Goal: Task Accomplishment & Management: Manage account settings

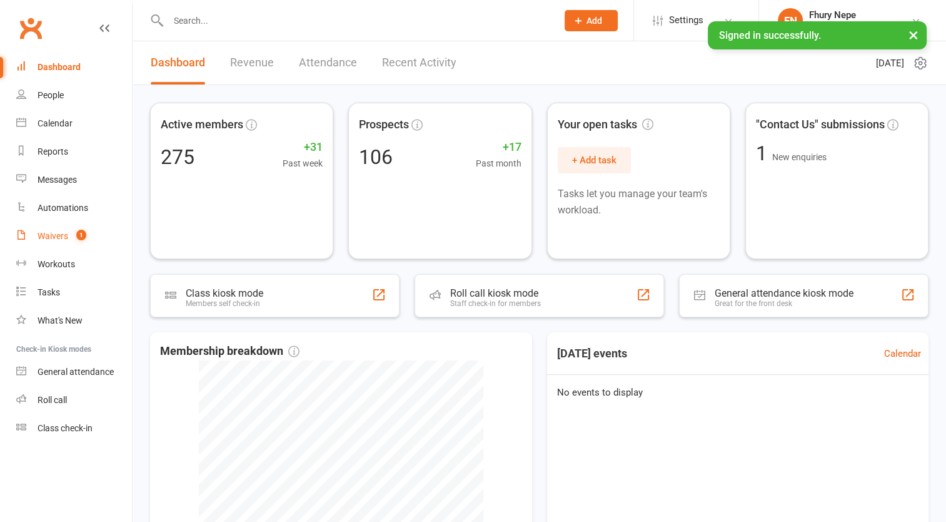
click at [70, 233] on link "Waivers 1" at bounding box center [74, 236] width 116 height 28
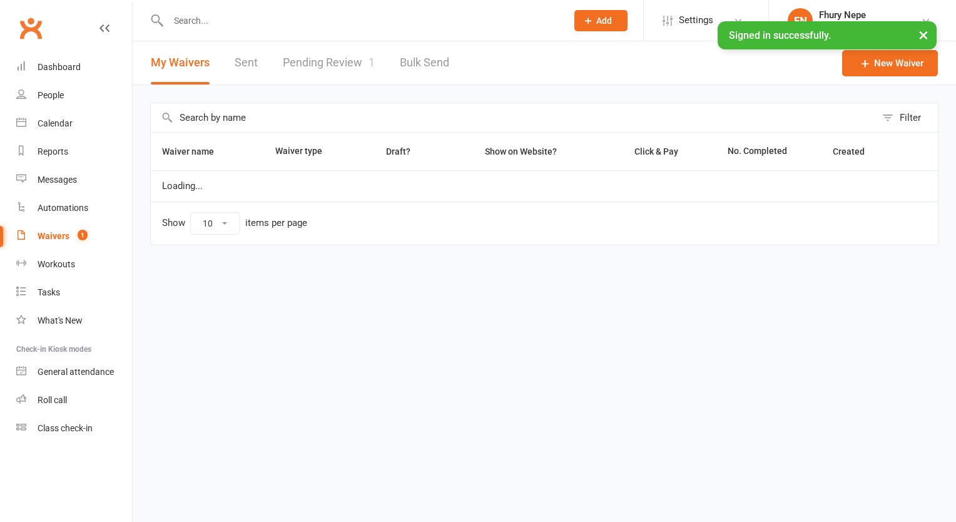
select select "100"
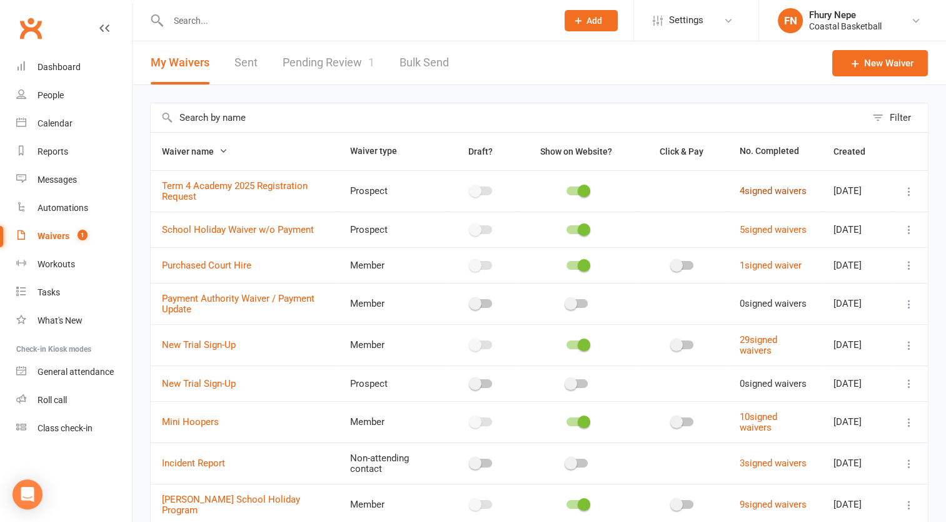
click at [741, 193] on link "4 signed waivers" at bounding box center [773, 190] width 67 height 11
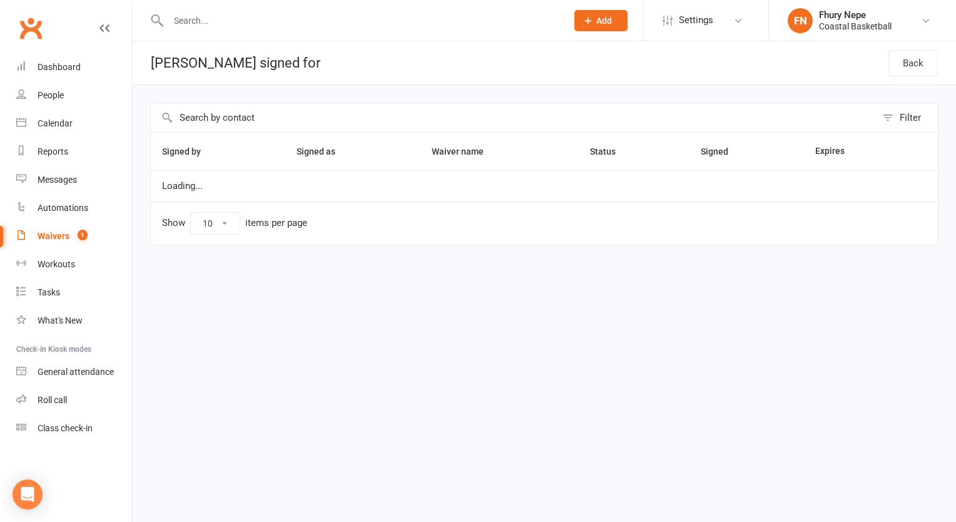
select select "100"
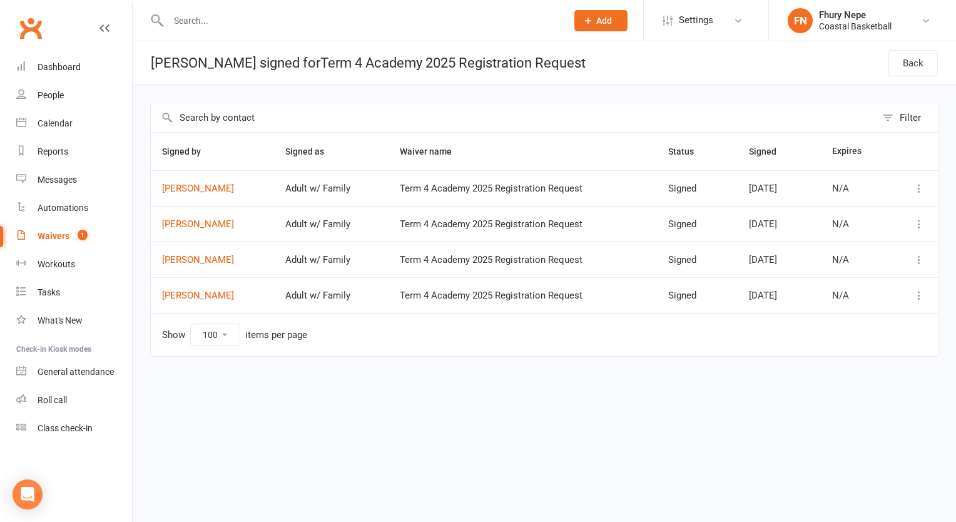
select select "100"
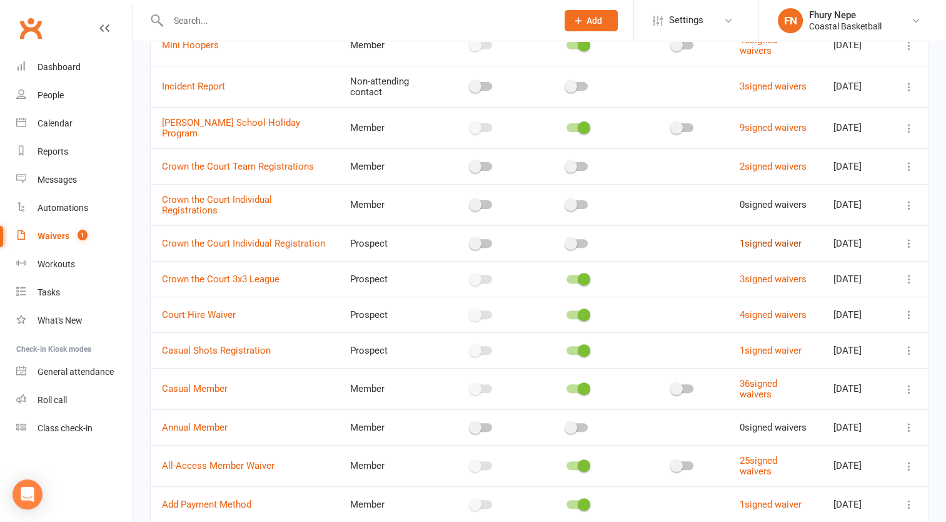
scroll to position [380, 0]
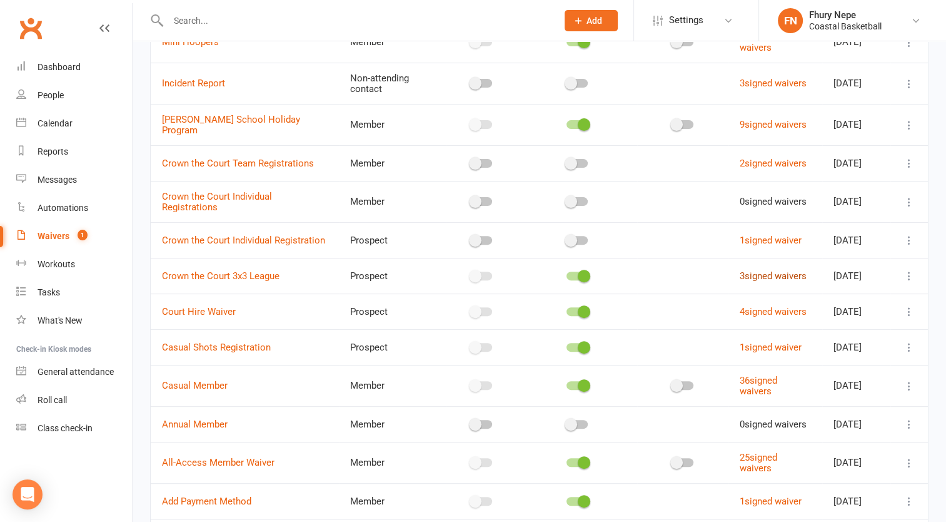
click at [769, 281] on link "3 signed waivers" at bounding box center [773, 275] width 67 height 11
select select "100"
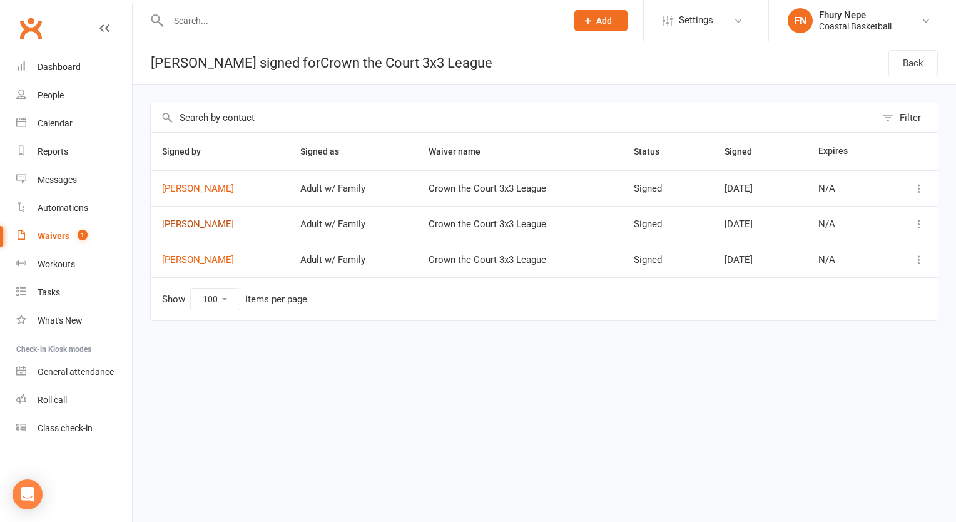
click at [215, 226] on link "[PERSON_NAME]" at bounding box center [220, 224] width 116 height 11
click at [185, 223] on link "[PERSON_NAME]" at bounding box center [220, 224] width 116 height 11
click at [218, 221] on link "[PERSON_NAME]" at bounding box center [220, 224] width 116 height 11
click at [919, 220] on icon at bounding box center [919, 224] width 13 height 13
click at [868, 244] on link "View" at bounding box center [864, 247] width 124 height 25
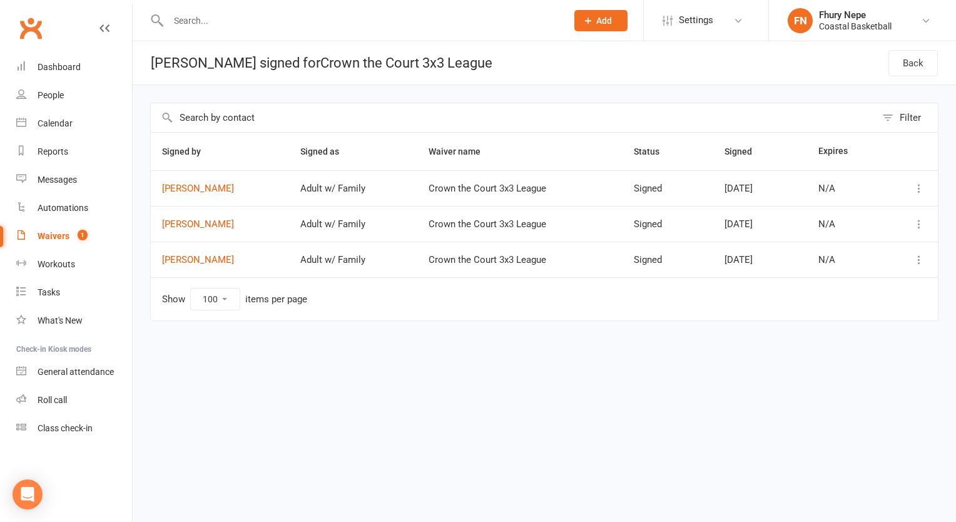
select select "100"
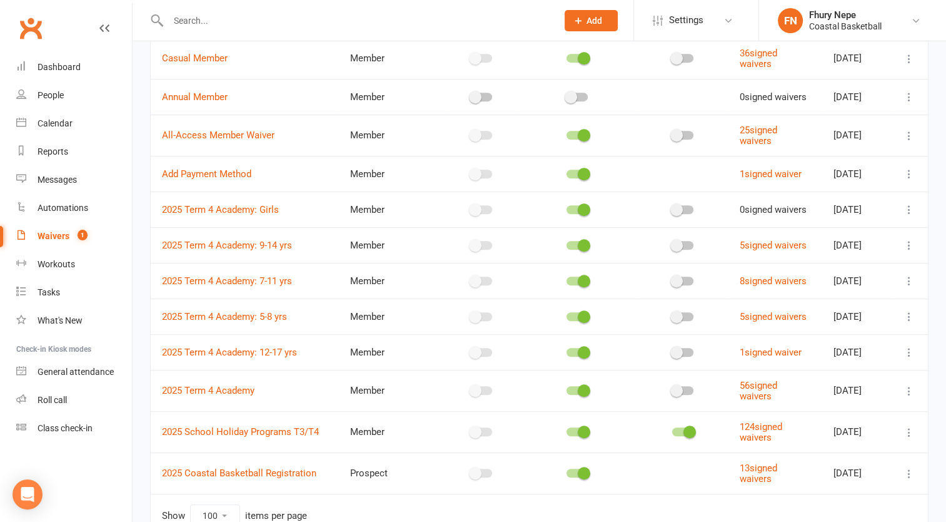
scroll to position [838, 0]
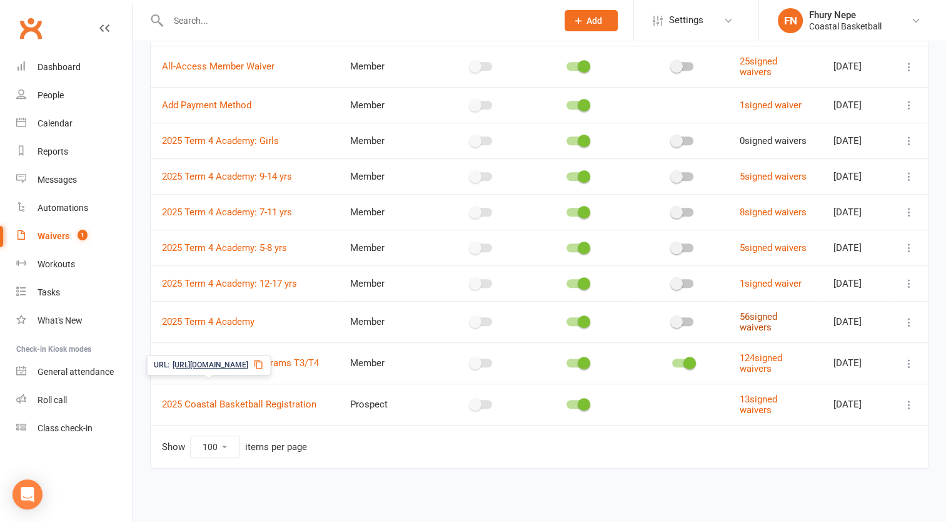
click at [757, 316] on link "56 signed waivers" at bounding box center [759, 322] width 38 height 22
select select "100"
